Goal: Navigation & Orientation: Find specific page/section

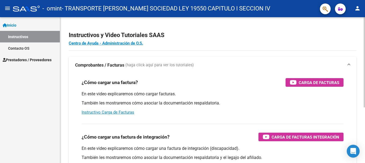
scroll to position [90, 0]
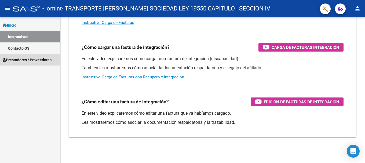
click at [19, 59] on span "Prestadores / Proveedores" at bounding box center [27, 60] width 49 height 6
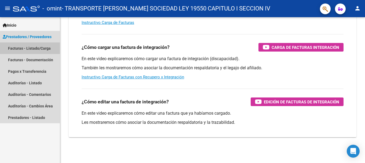
click at [20, 46] on link "Facturas - Listado/Carga" at bounding box center [30, 48] width 60 height 12
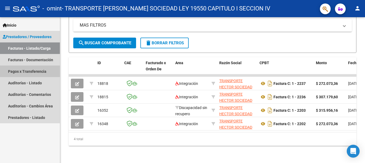
click at [27, 73] on link "Pagos x Transferencia" at bounding box center [30, 72] width 60 height 12
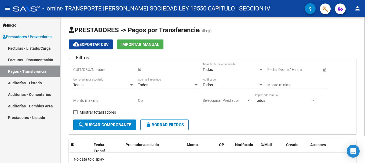
scroll to position [34, 0]
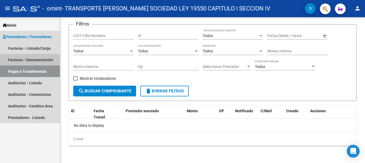
click at [15, 60] on link "Facturas - Documentación" at bounding box center [30, 60] width 60 height 12
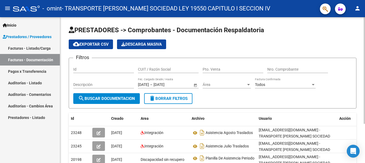
scroll to position [54, 0]
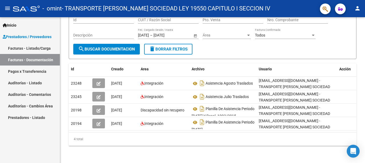
click at [33, 94] on link "Auditorías - Comentarios" at bounding box center [30, 95] width 60 height 12
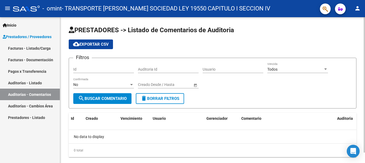
scroll to position [11, 0]
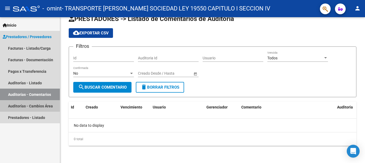
click at [29, 105] on link "Auditorías - Cambios Área" at bounding box center [30, 106] width 60 height 12
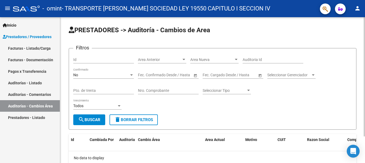
scroll to position [32, 0]
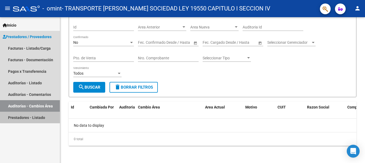
click at [32, 114] on link "Prestadores - Listado" at bounding box center [30, 118] width 60 height 12
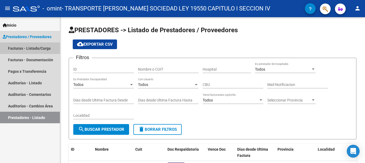
click at [23, 47] on link "Facturas - Listado/Carga" at bounding box center [30, 48] width 60 height 12
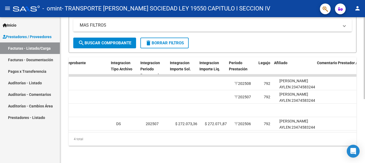
scroll to position [0, 543]
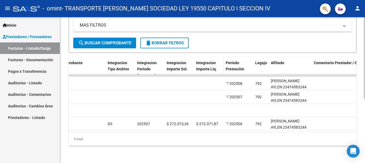
click at [207, 66] on span "Integracion Importe Liq." at bounding box center [206, 66] width 21 height 10
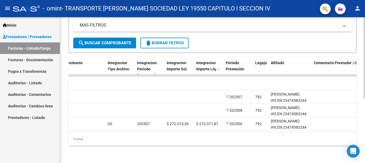
click at [175, 61] on div "Integracion Importe Sol." at bounding box center [179, 66] width 25 height 12
click at [145, 64] on span "Integracion Periodo Presentacion" at bounding box center [148, 69] width 23 height 17
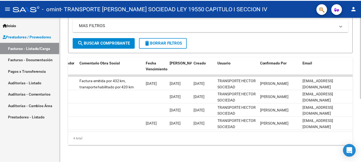
scroll to position [0, 844]
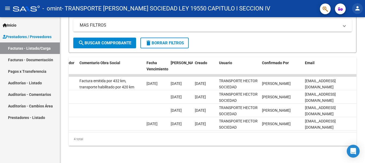
click at [358, 8] on mat-icon "person" at bounding box center [357, 8] width 6 height 6
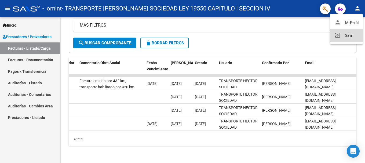
click at [342, 38] on button "exit_to_app Salir" at bounding box center [346, 35] width 33 height 13
